Goal: Task Accomplishment & Management: Manage account settings

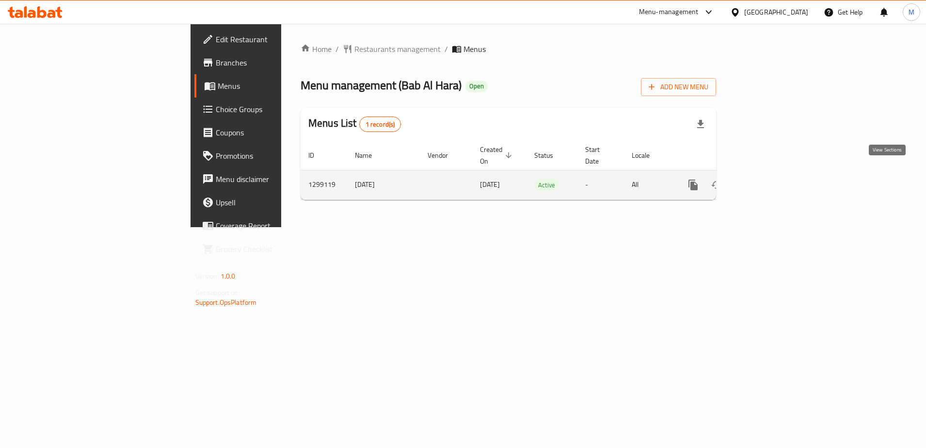
click at [768, 180] on icon "enhanced table" at bounding box center [763, 184] width 9 height 9
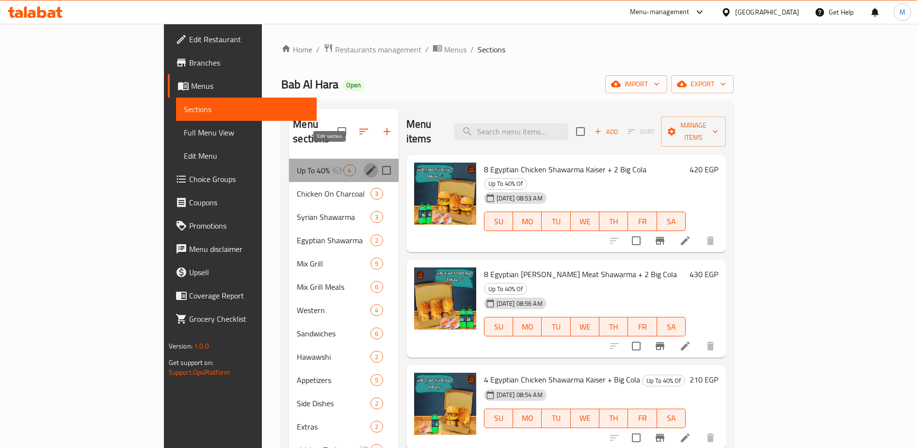
click at [365, 164] on icon "edit" at bounding box center [371, 170] width 12 height 12
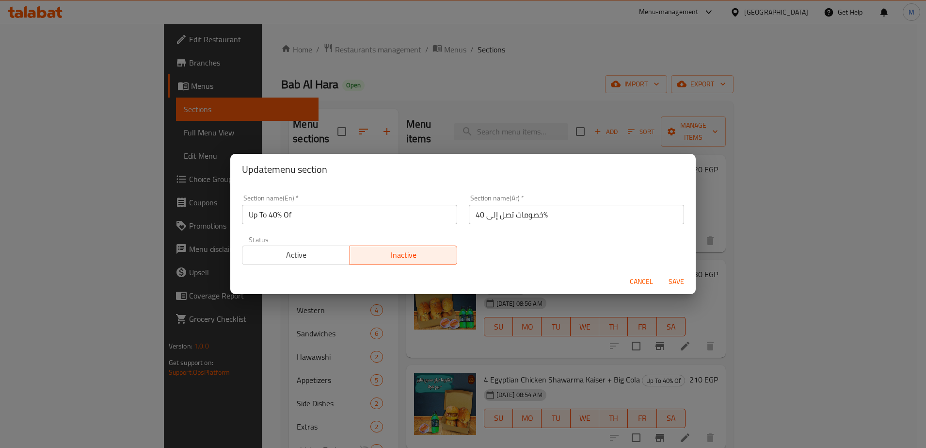
click at [300, 255] on span "Active" at bounding box center [296, 255] width 100 height 14
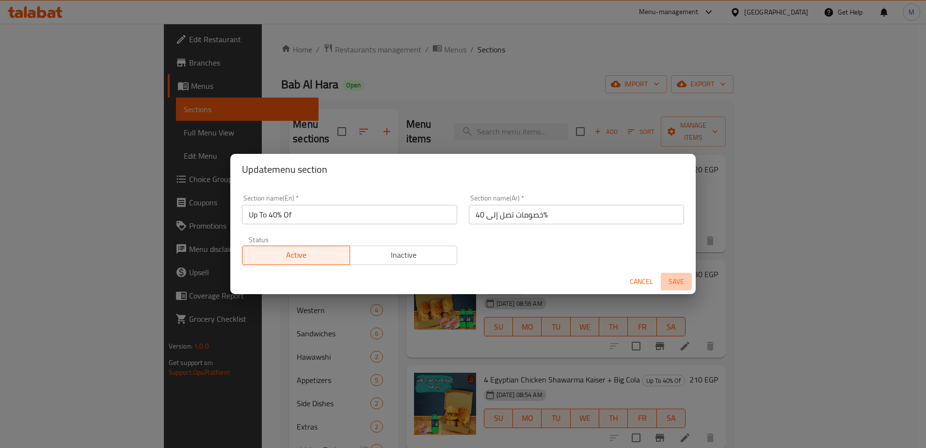
click at [679, 280] on span "Save" at bounding box center [676, 282] width 23 height 12
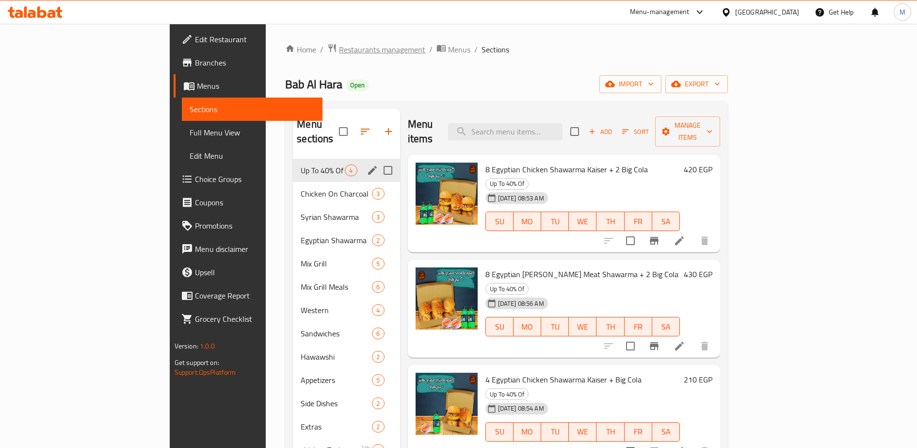
click at [339, 49] on span "Restaurants management" at bounding box center [382, 50] width 86 height 12
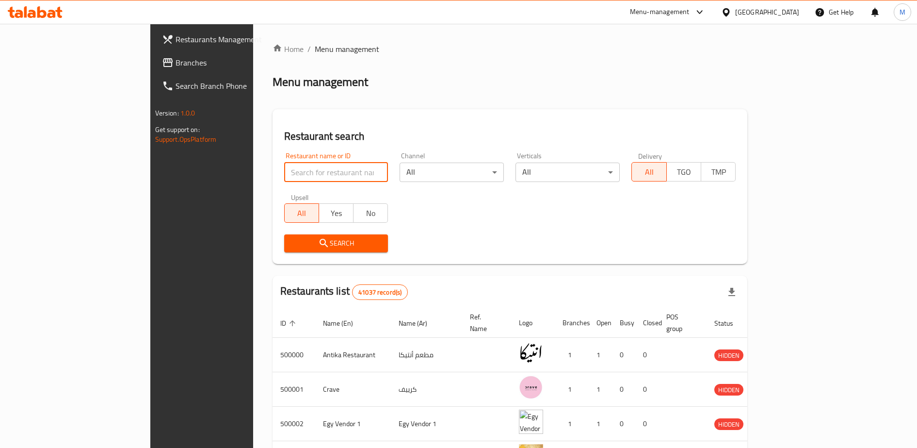
click at [284, 173] on input "search" at bounding box center [336, 171] width 104 height 19
type input "s"
type input "[PERSON_NAME]"
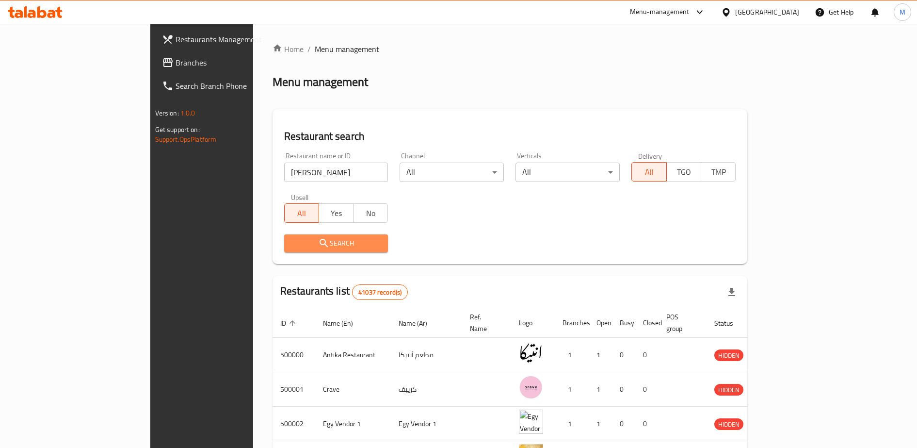
click at [318, 242] on icon "submit" at bounding box center [324, 243] width 12 height 12
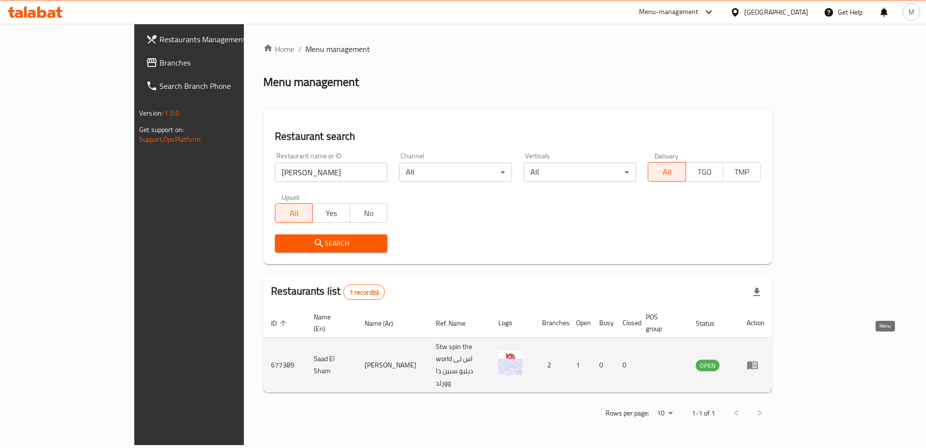
click at [759, 359] on icon "enhanced table" at bounding box center [753, 365] width 12 height 12
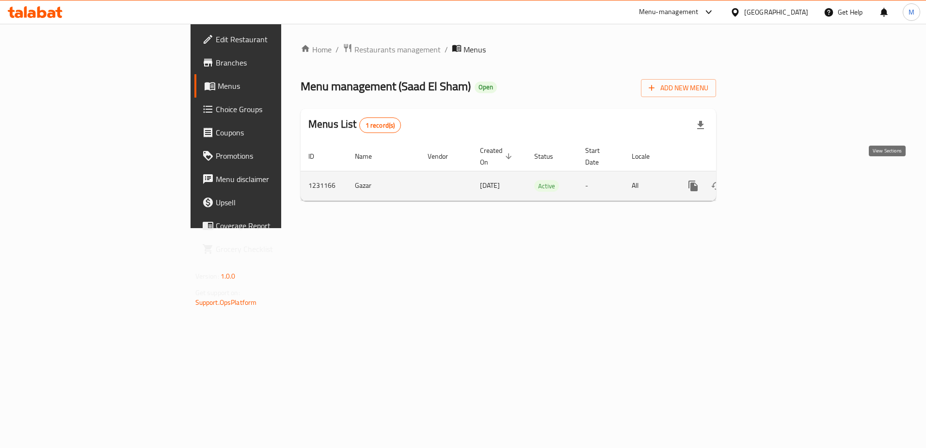
click at [769, 180] on icon "enhanced table" at bounding box center [764, 186] width 12 height 12
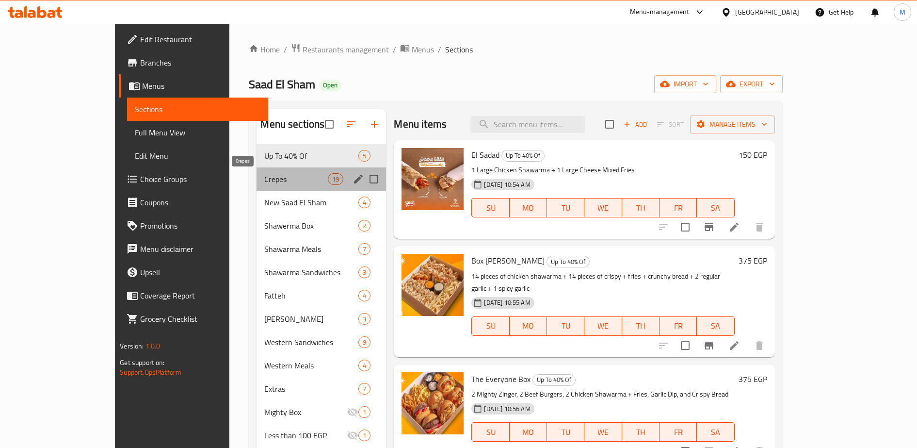
click at [264, 180] on span "Crepes" at bounding box center [296, 179] width 64 height 12
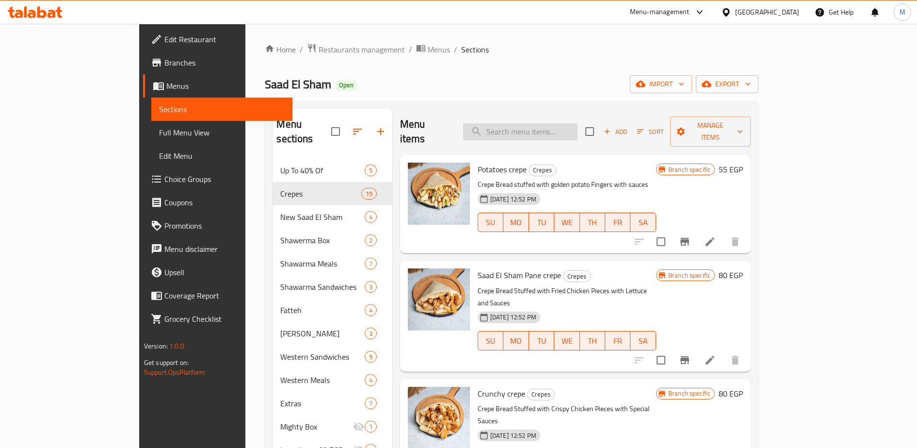
click at [536, 125] on input "search" at bounding box center [520, 131] width 114 height 17
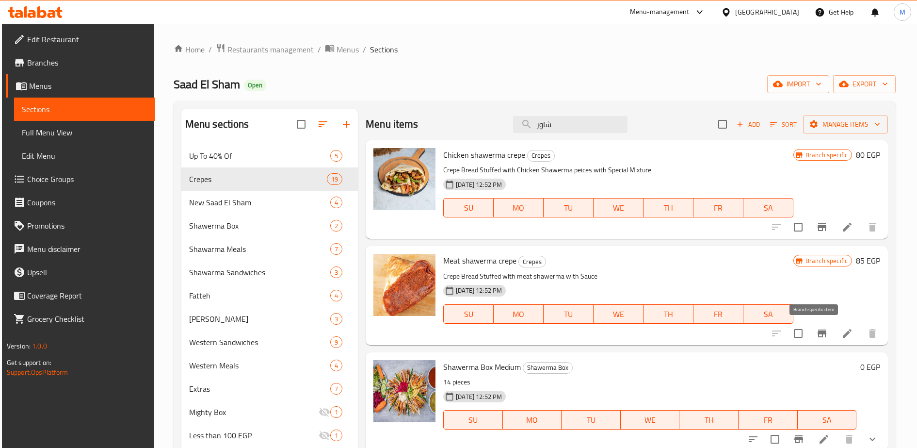
type input "شاور"
click at [818, 333] on icon "Branch-specific-item" at bounding box center [822, 333] width 9 height 8
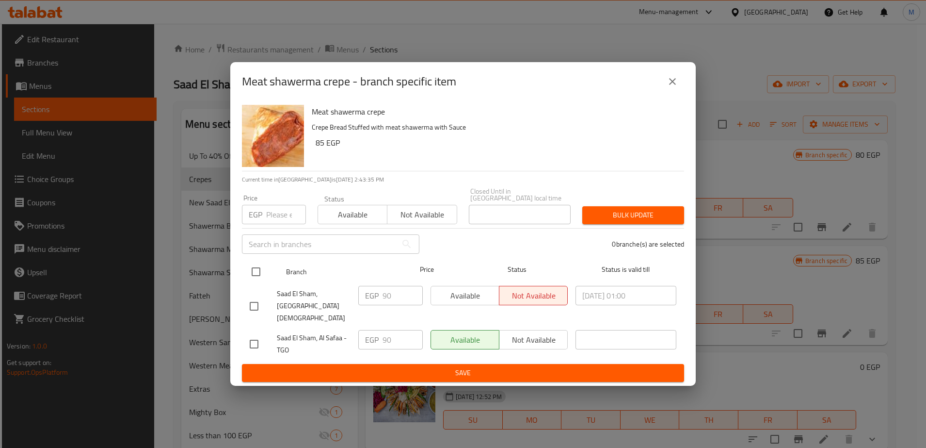
click at [255, 275] on input "checkbox" at bounding box center [256, 271] width 20 height 20
checkbox input "true"
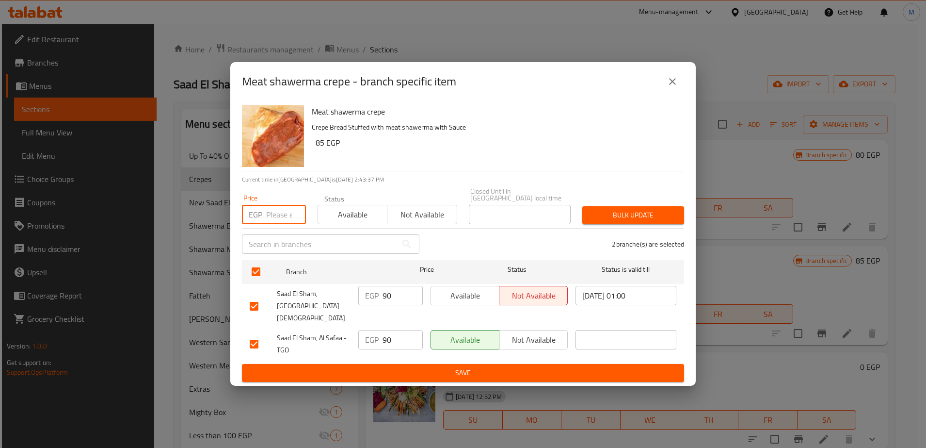
click at [276, 219] on input "number" at bounding box center [286, 214] width 40 height 19
type input "95"
click at [396, 301] on input "90" at bounding box center [403, 295] width 40 height 19
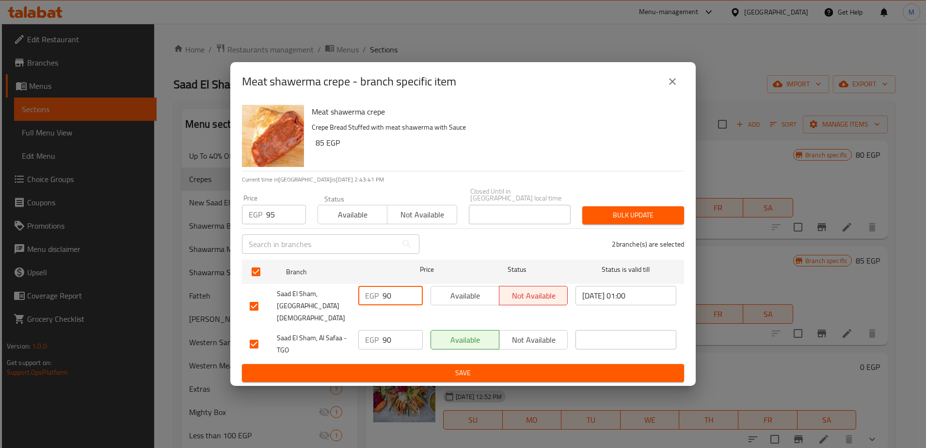
click at [396, 301] on input "90" at bounding box center [403, 295] width 40 height 19
type input "95"
click at [394, 334] on input "90" at bounding box center [403, 339] width 40 height 19
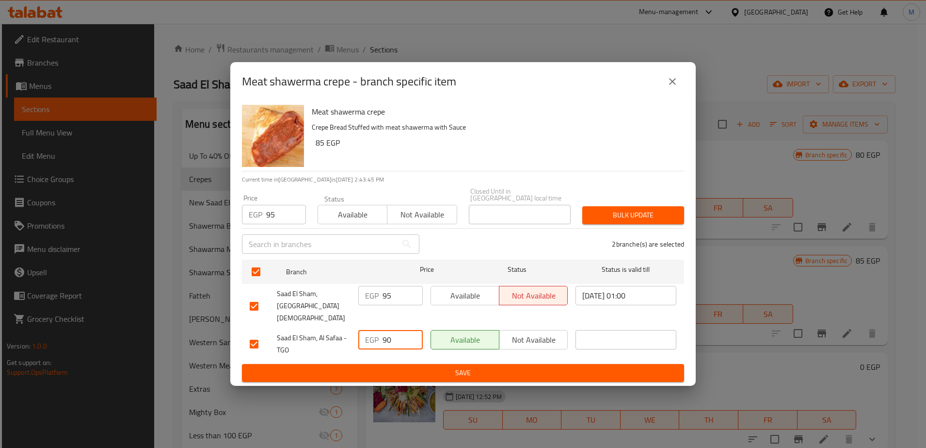
click at [394, 334] on input "90" at bounding box center [403, 339] width 40 height 19
type input "95"
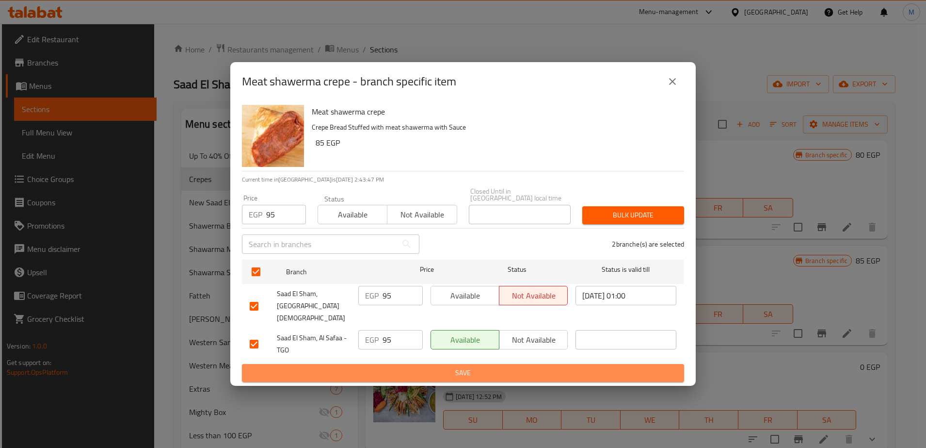
click at [435, 367] on span "Save" at bounding box center [463, 373] width 427 height 12
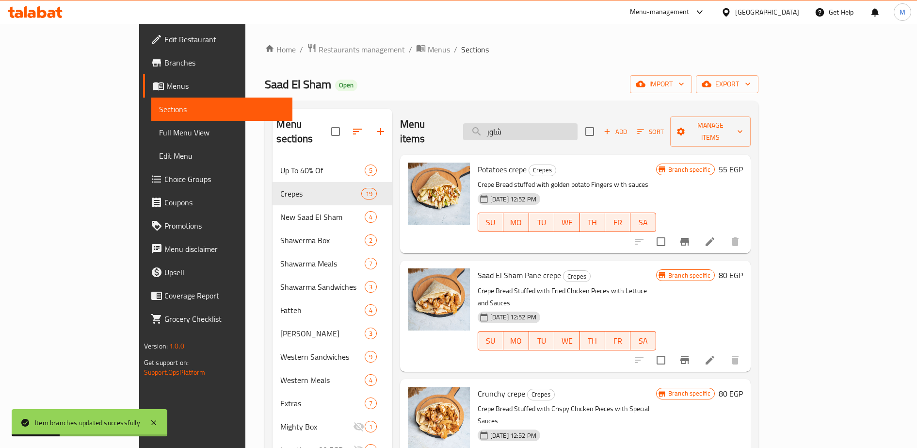
click at [532, 127] on input "شاور" at bounding box center [520, 131] width 114 height 17
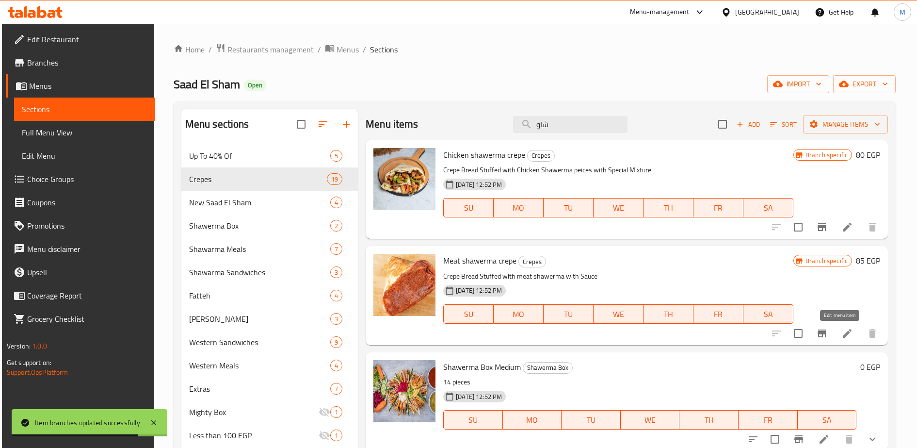
type input "شاو"
click at [842, 330] on icon at bounding box center [848, 333] width 12 height 12
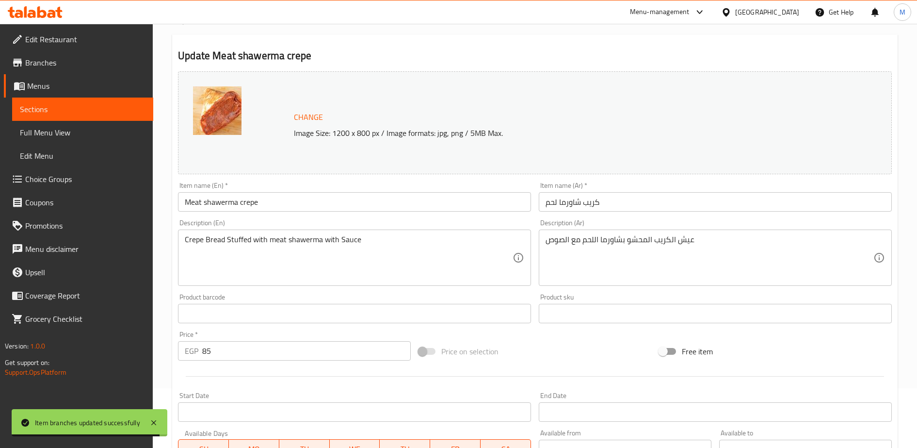
scroll to position [64, 0]
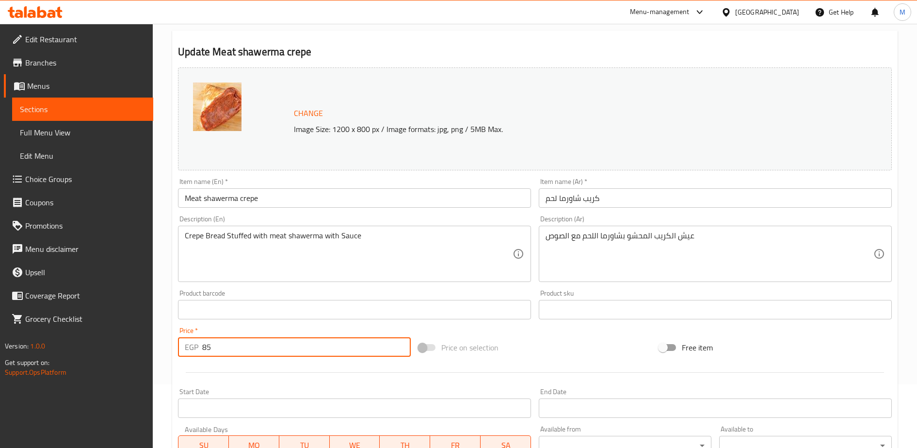
click at [249, 346] on input "85" at bounding box center [306, 346] width 209 height 19
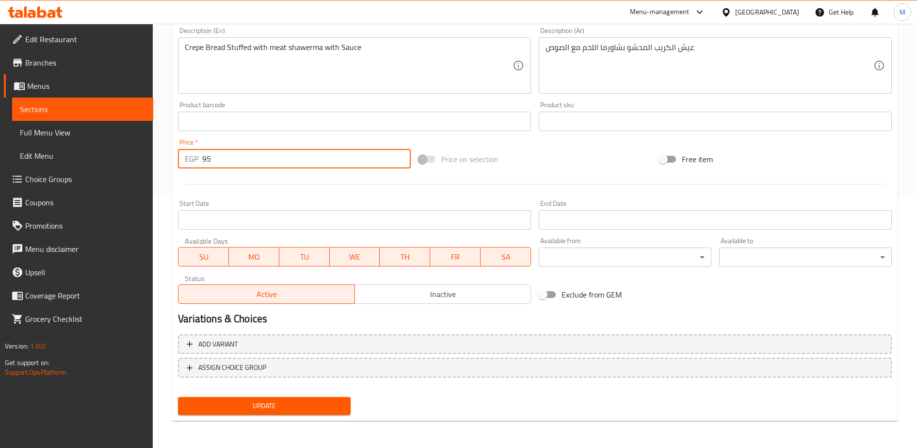
type input "95"
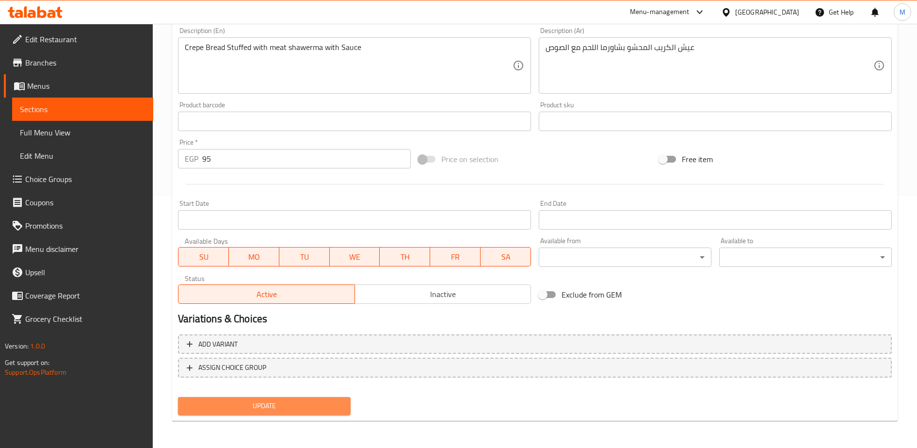
click at [277, 409] on span "Update" at bounding box center [264, 406] width 157 height 12
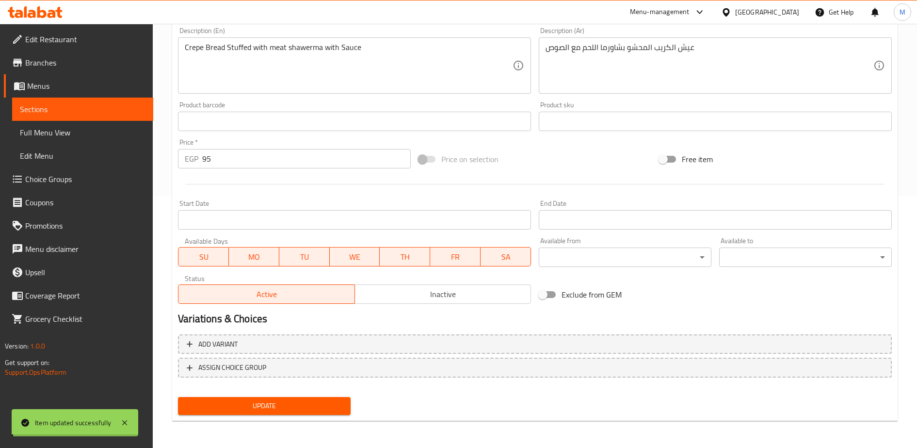
scroll to position [0, 0]
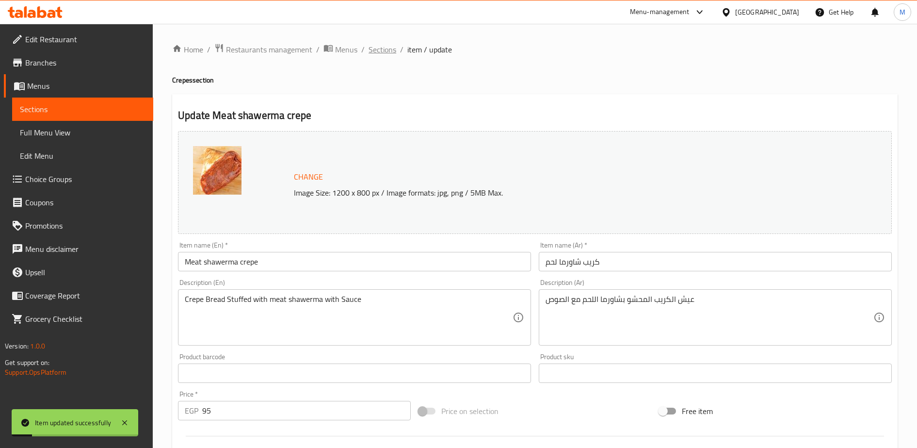
click at [382, 50] on span "Sections" at bounding box center [383, 50] width 28 height 12
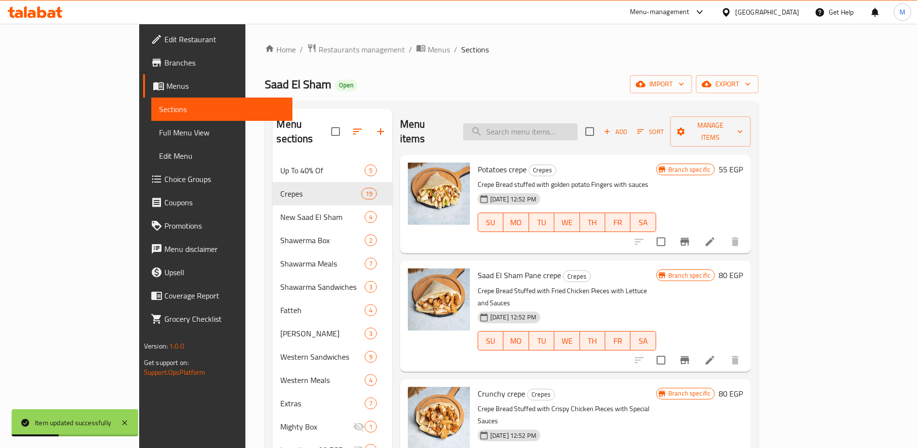
click at [560, 128] on input "search" at bounding box center [520, 131] width 114 height 17
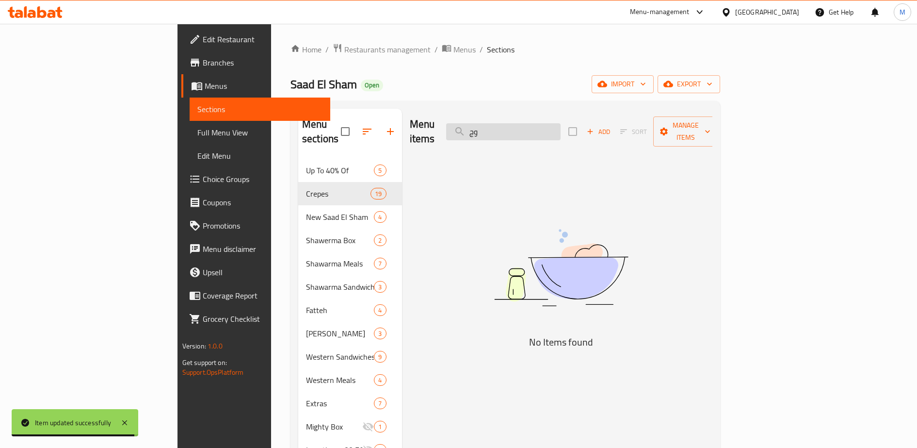
type input "و"
type input "غ"
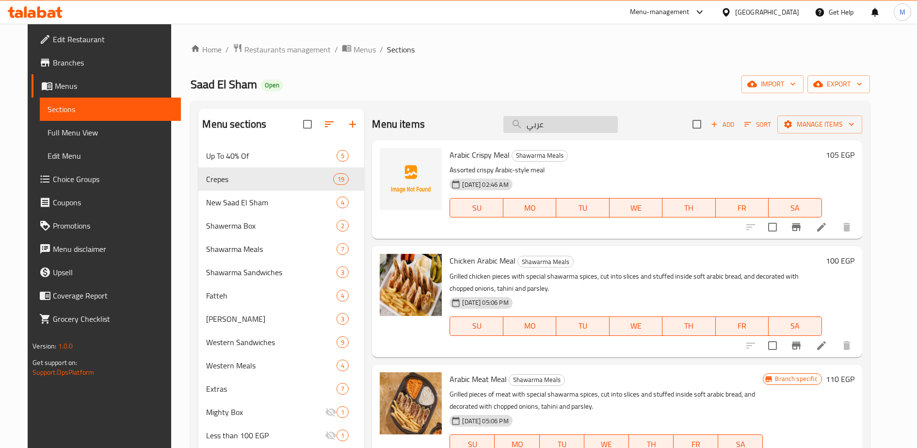
click at [540, 130] on input "عربي" at bounding box center [561, 124] width 114 height 17
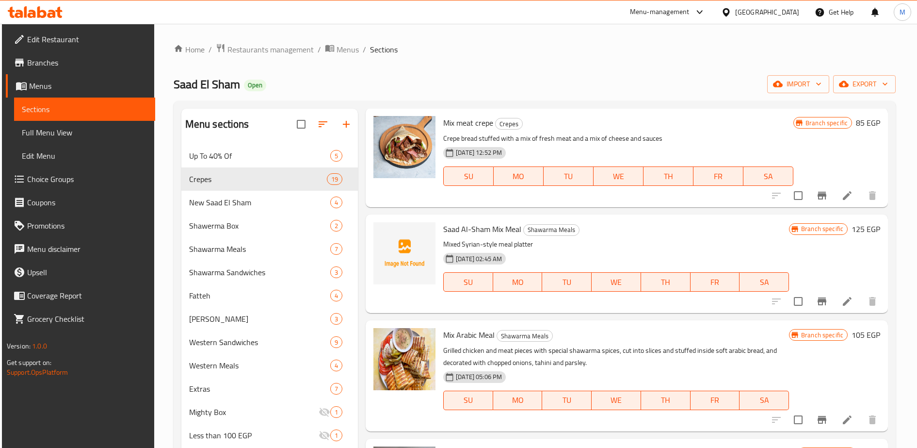
scroll to position [139, 0]
type input "ميكس"
click at [816, 422] on icon "Branch-specific-item" at bounding box center [822, 419] width 12 height 12
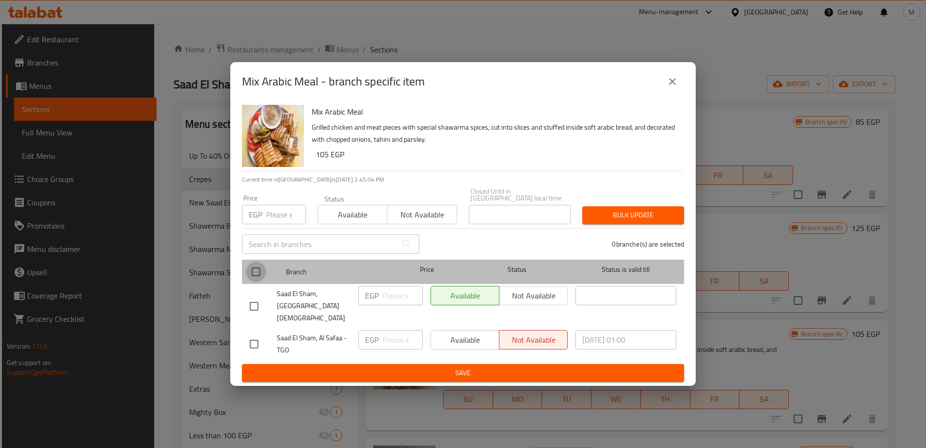
click at [253, 275] on input "checkbox" at bounding box center [256, 271] width 20 height 20
checkbox input "true"
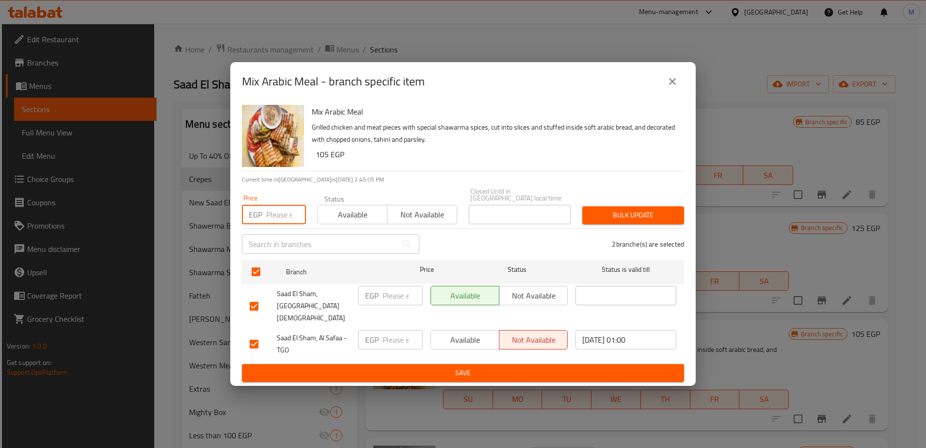
click at [274, 217] on input "number" at bounding box center [286, 214] width 40 height 19
type input "110"
click at [387, 297] on input "number" at bounding box center [403, 295] width 40 height 19
type input "110"
click at [392, 330] on input "number" at bounding box center [403, 339] width 40 height 19
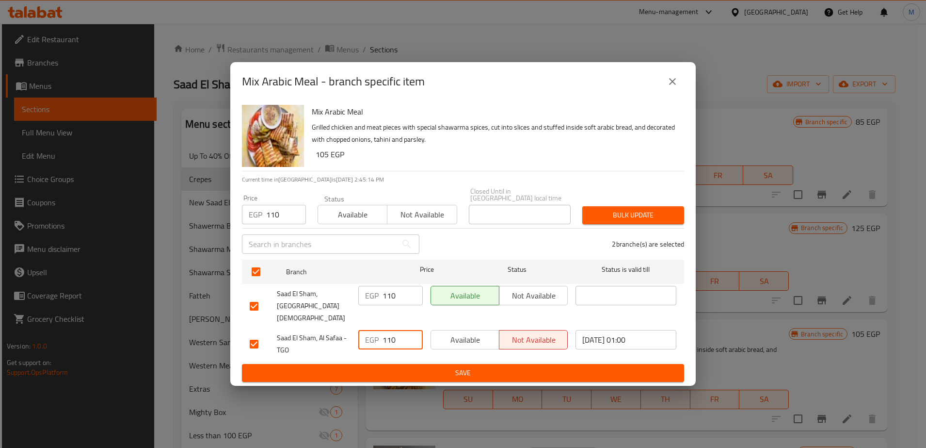
type input "110"
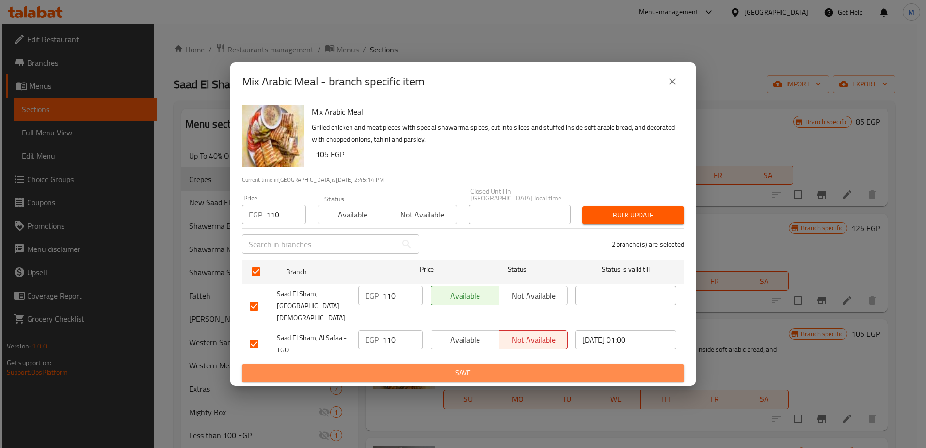
click at [404, 367] on span "Save" at bounding box center [463, 373] width 427 height 12
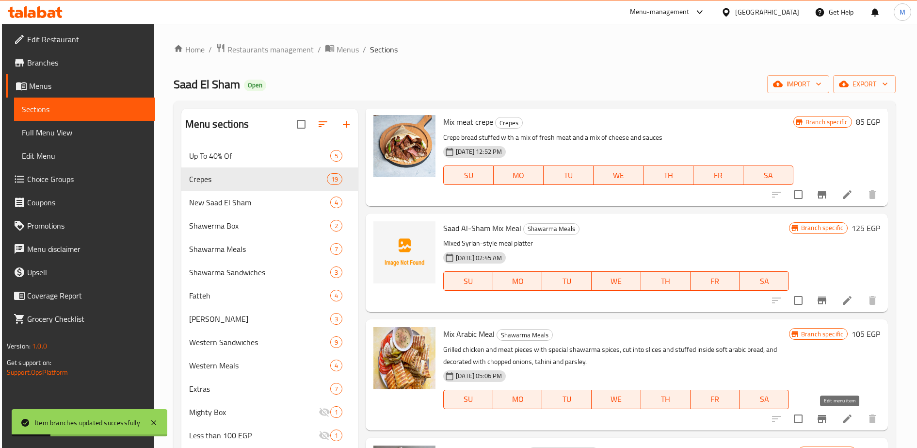
click at [843, 418] on icon at bounding box center [847, 418] width 9 height 9
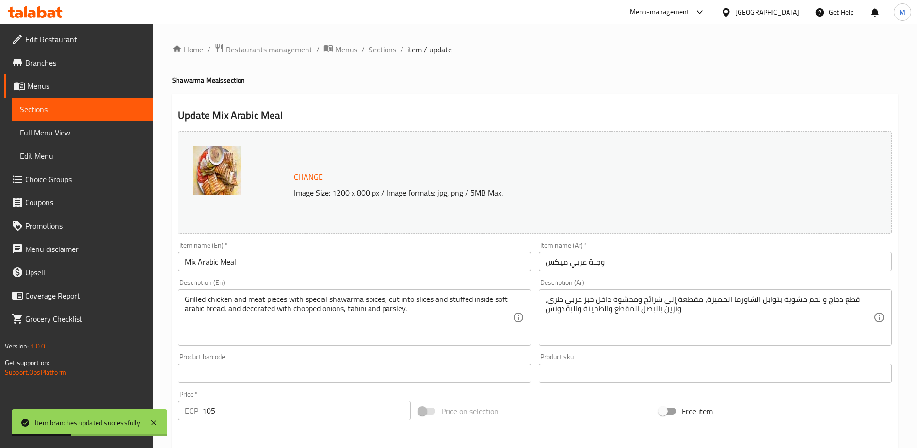
scroll to position [63, 0]
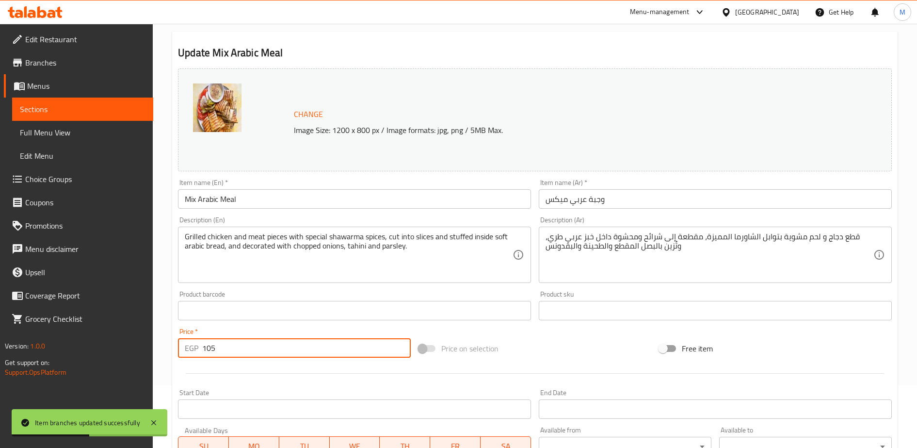
click at [227, 346] on input "105" at bounding box center [306, 347] width 209 height 19
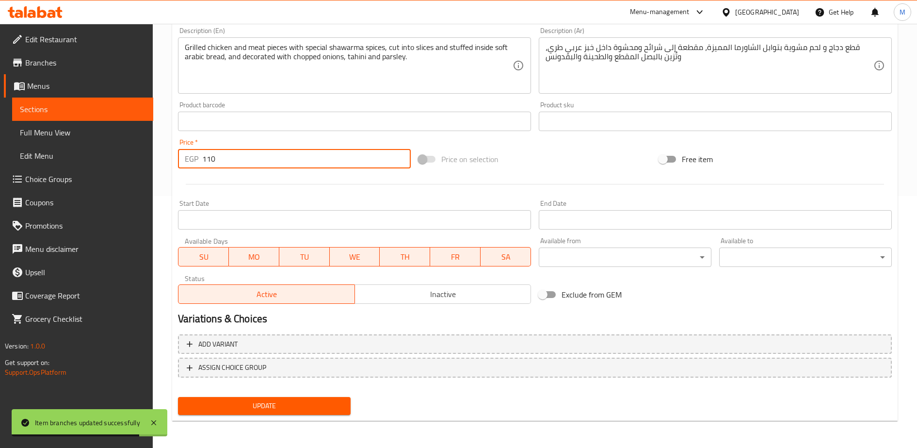
type input "110"
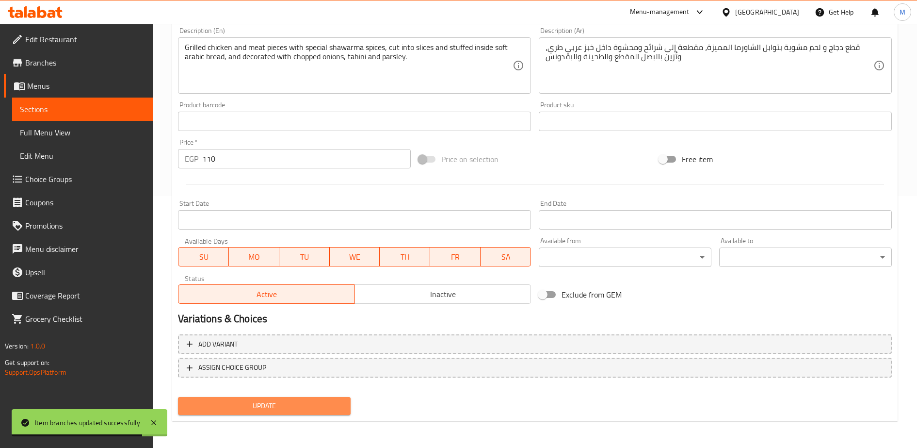
click at [235, 400] on span "Update" at bounding box center [264, 406] width 157 height 12
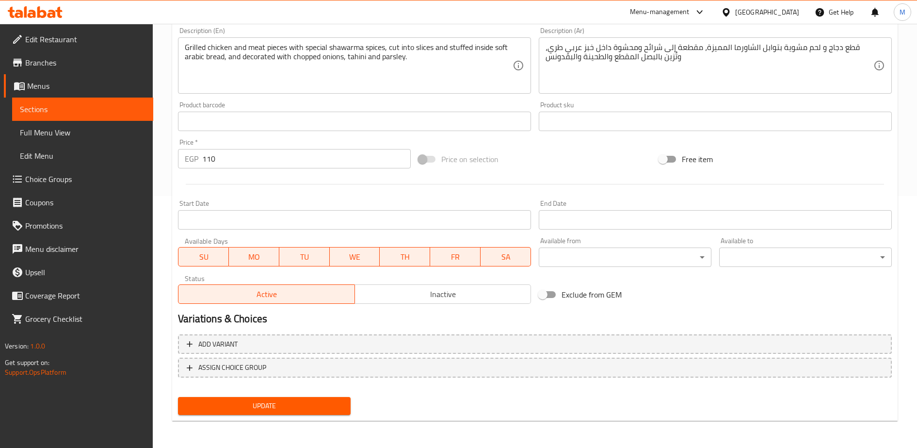
scroll to position [0, 0]
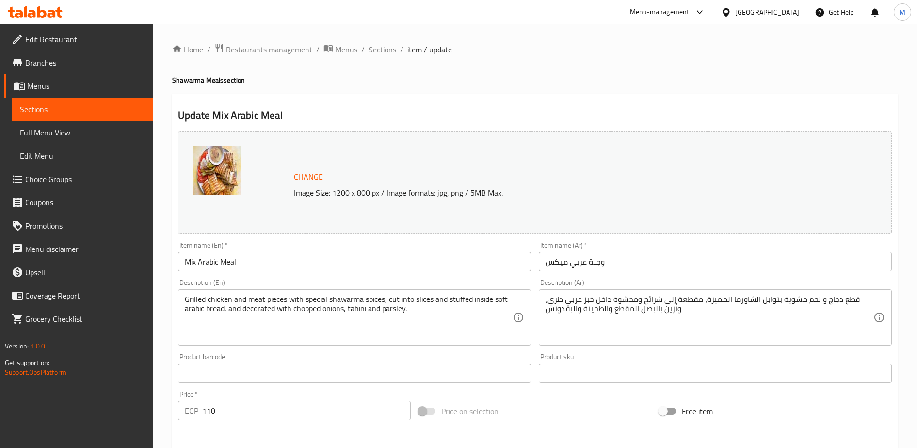
click at [259, 48] on span "Restaurants management" at bounding box center [269, 50] width 86 height 12
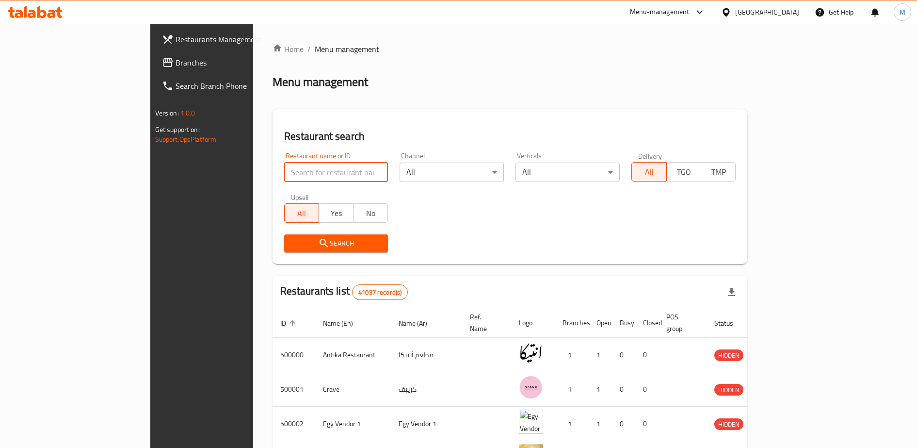
click at [284, 178] on input "search" at bounding box center [336, 171] width 104 height 19
type input "[PERSON_NAME] cafe"
click button "Search" at bounding box center [336, 243] width 104 height 18
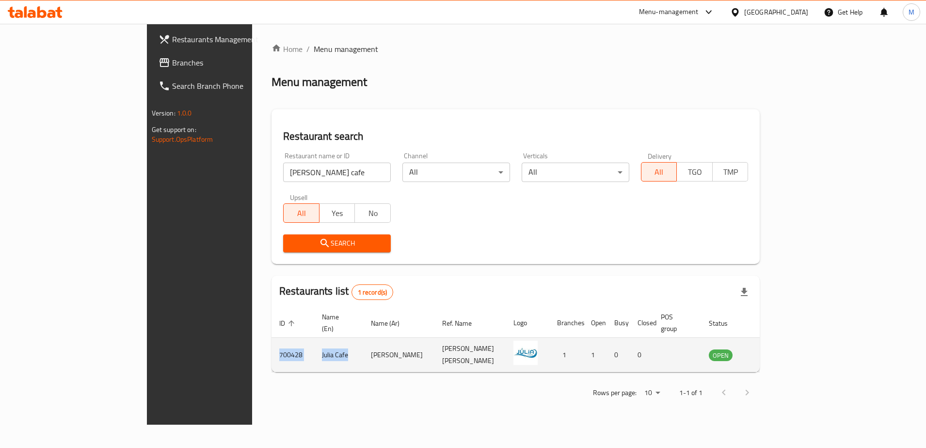
drag, startPoint x: 181, startPoint y: 341, endPoint x: 256, endPoint y: 343, distance: 75.2
click at [272, 343] on tr "700428 [PERSON_NAME] [PERSON_NAME] [PERSON_NAME] [PERSON_NAME] 1 1 0 0 OPEN" at bounding box center [529, 355] width 514 height 34
copy tr "700428 [PERSON_NAME] Cafe"
click at [771, 351] on icon "enhanced table" at bounding box center [766, 355] width 11 height 8
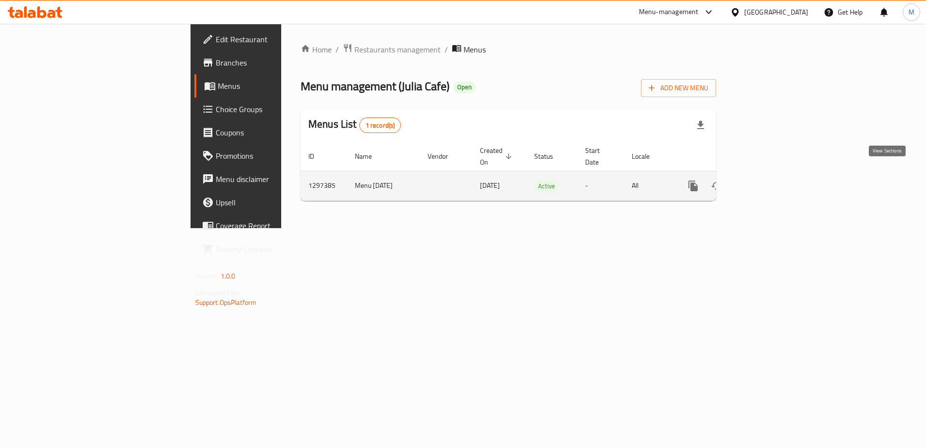
click at [768, 181] on icon "enhanced table" at bounding box center [763, 185] width 9 height 9
